Goal: Find contact information: Find contact information

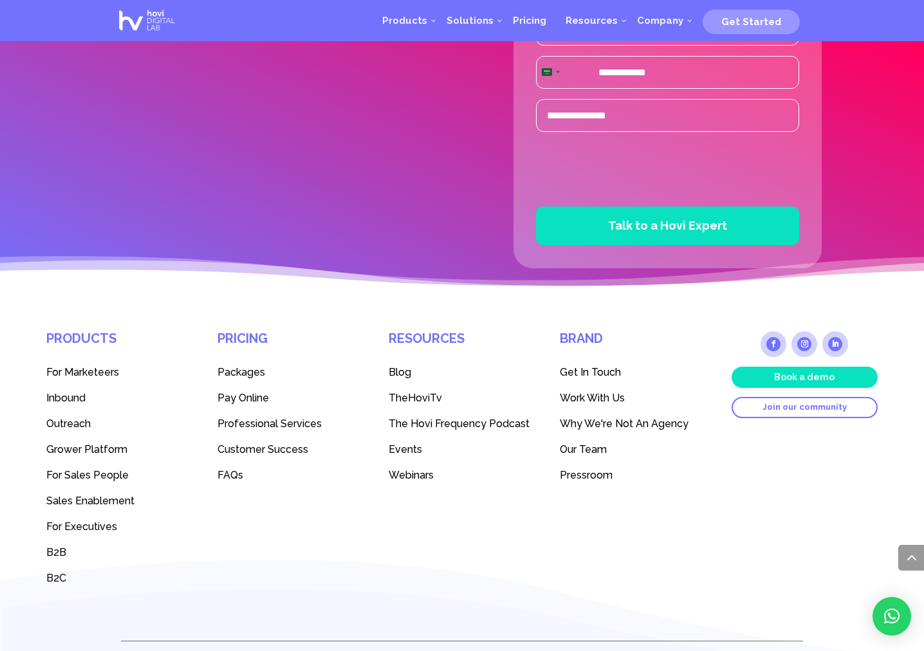
scroll to position [3411, 0]
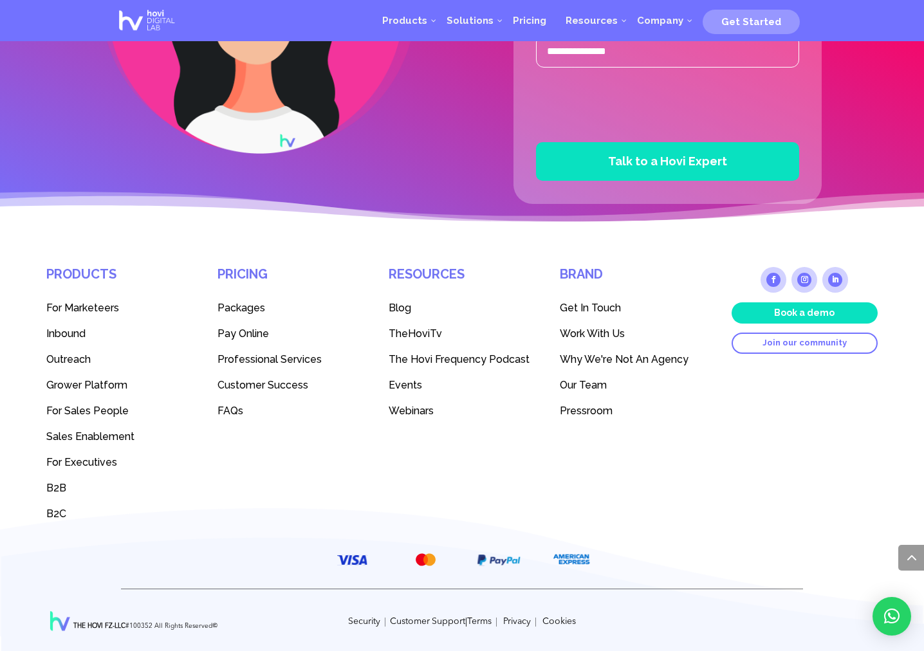
click at [592, 333] on span "Work With Us" at bounding box center [592, 334] width 65 height 12
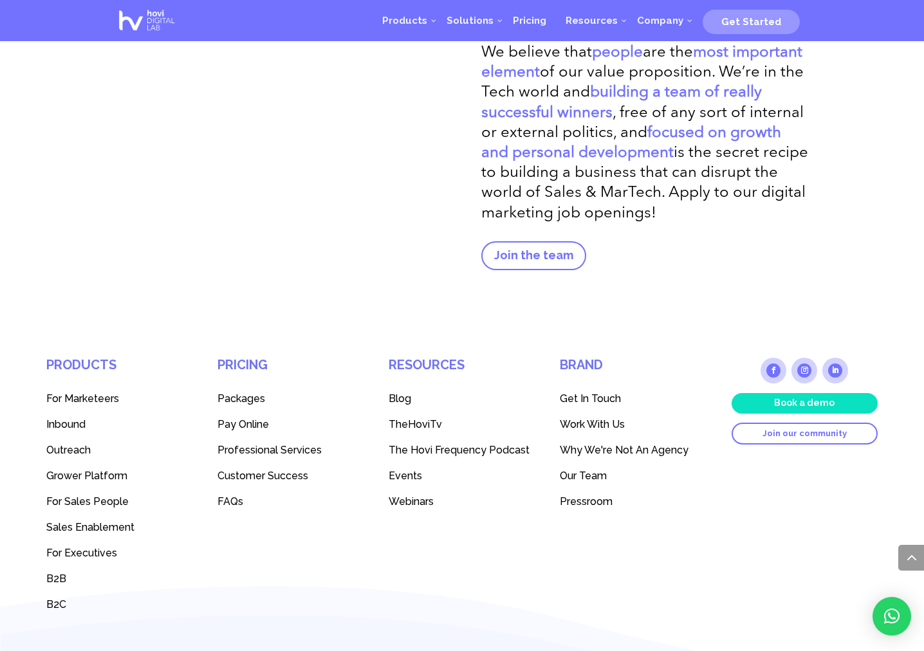
scroll to position [2651, 0]
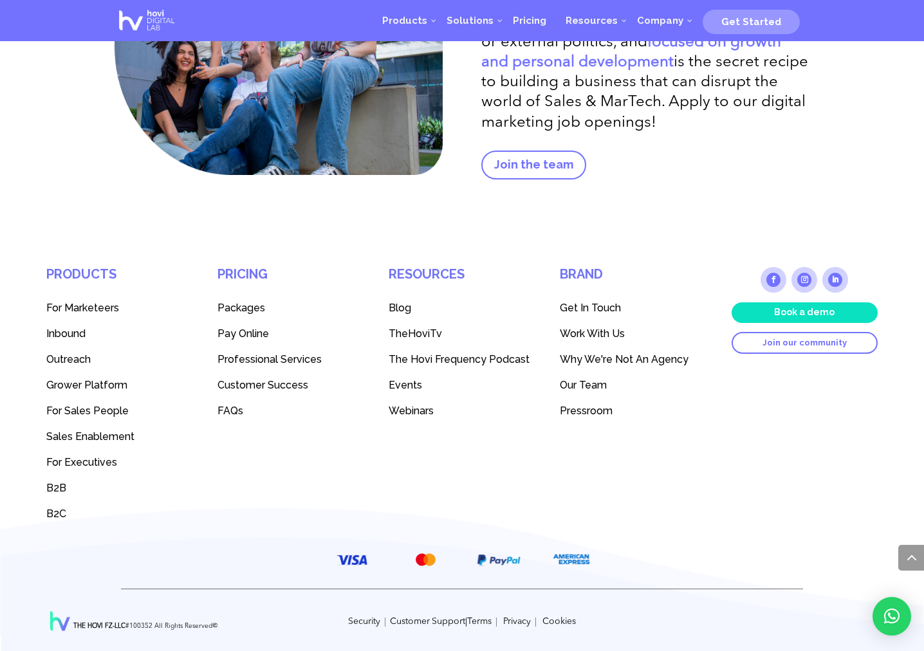
click at [588, 310] on span "Get In Touch" at bounding box center [590, 308] width 61 height 12
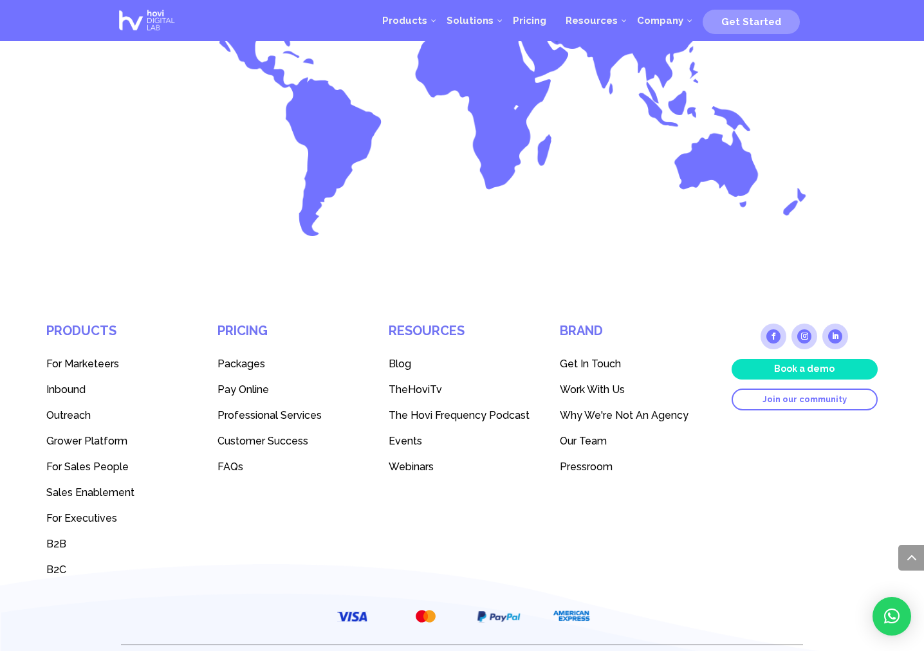
scroll to position [1602, 0]
